Goal: Find specific page/section: Find specific page/section

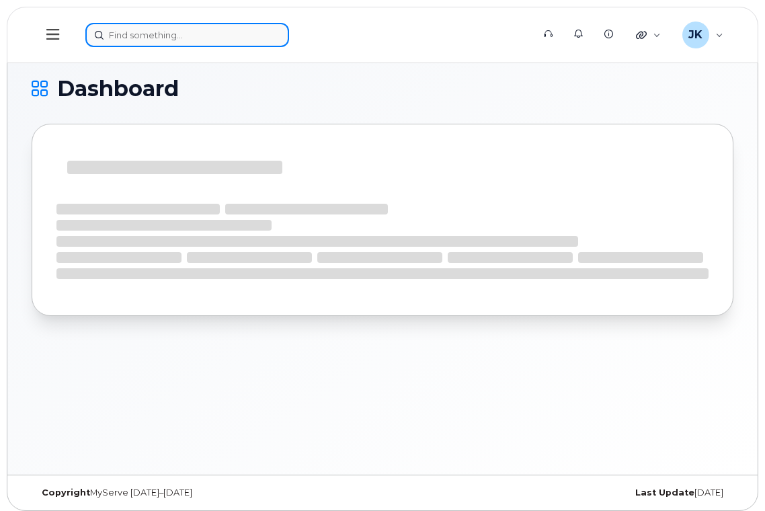
click at [223, 38] on input at bounding box center [187, 35] width 204 height 24
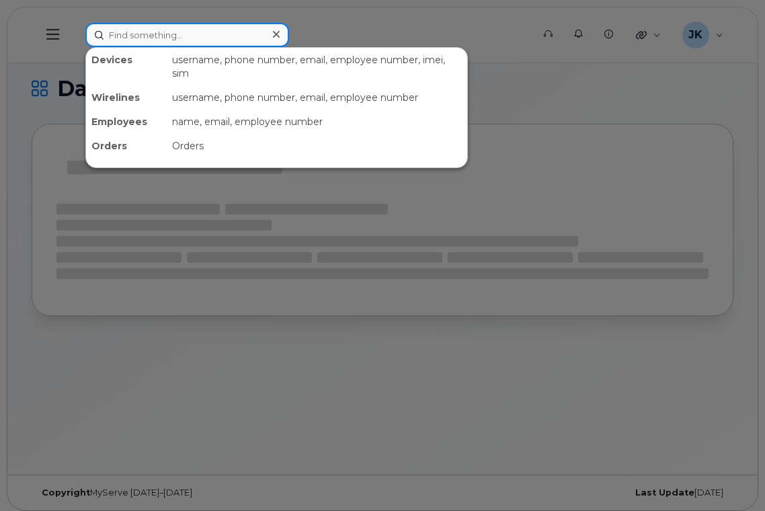
paste input "825-523-1773"
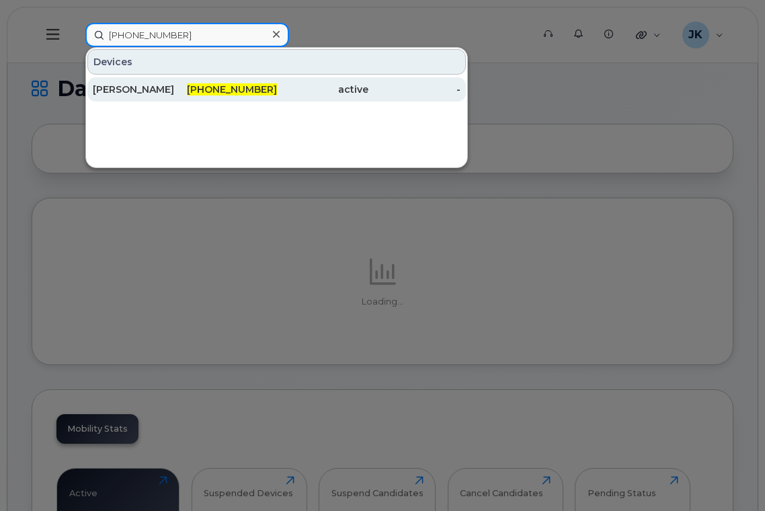
type input "825-523-1773"
click at [123, 88] on div "[PERSON_NAME]" at bounding box center [139, 89] width 92 height 13
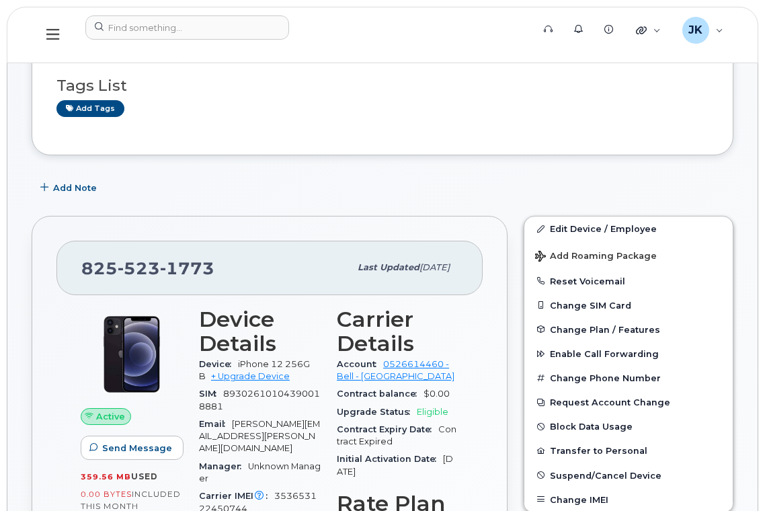
scroll to position [89, 0]
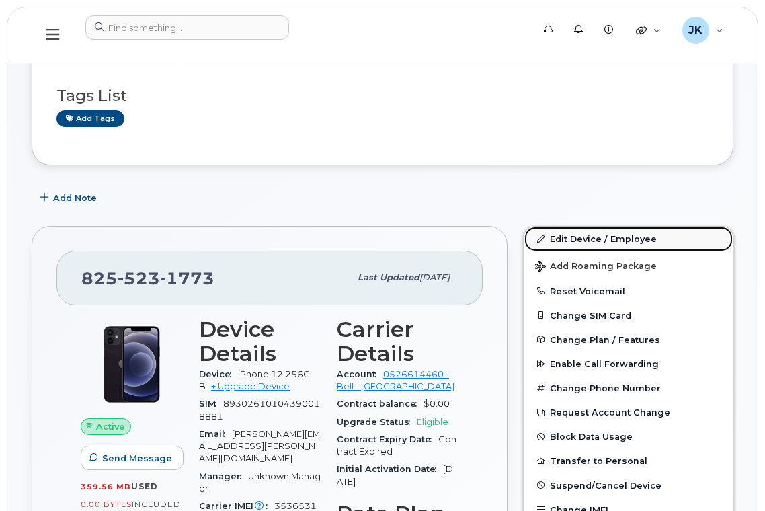
click at [593, 238] on link "Edit Device / Employee" at bounding box center [628, 239] width 208 height 24
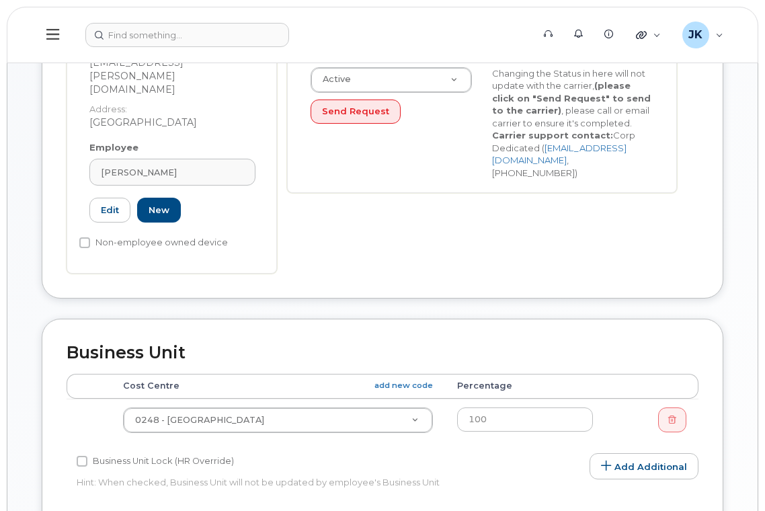
scroll to position [358, 0]
